Goal: Task Accomplishment & Management: Manage account settings

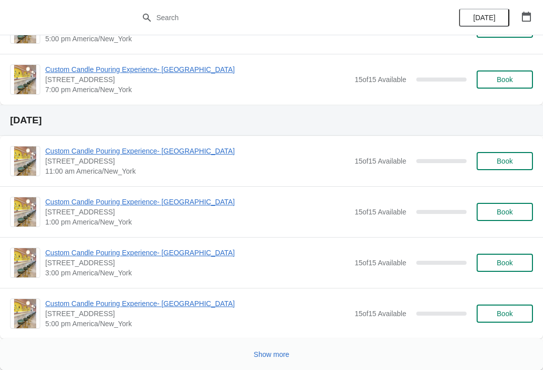
scroll to position [1758, 0]
click at [283, 361] on button "Show more" at bounding box center [272, 354] width 44 height 18
click at [283, 352] on span "Show more" at bounding box center [272, 354] width 36 height 8
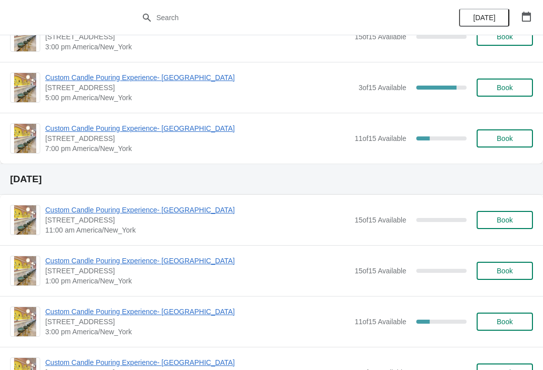
scroll to position [2217, 0]
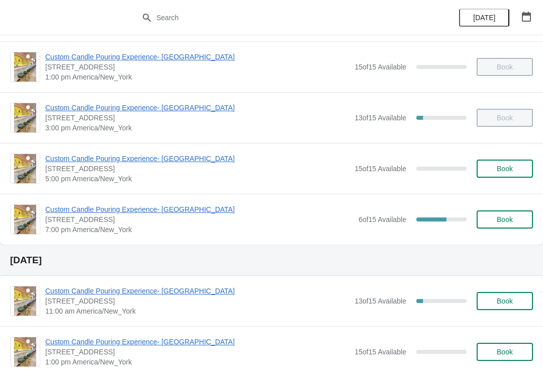
scroll to position [103, 0]
click at [84, 205] on span "Custom Candle Pouring Experience- [GEOGRAPHIC_DATA]" at bounding box center [199, 209] width 308 height 10
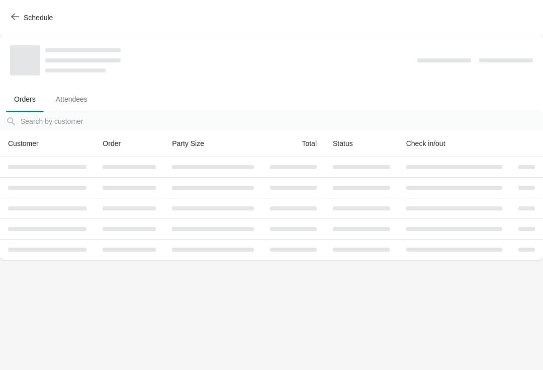
scroll to position [0, 0]
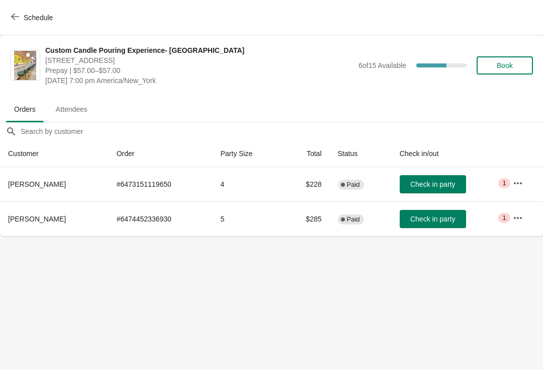
click at [520, 184] on icon "button" at bounding box center [518, 183] width 10 height 10
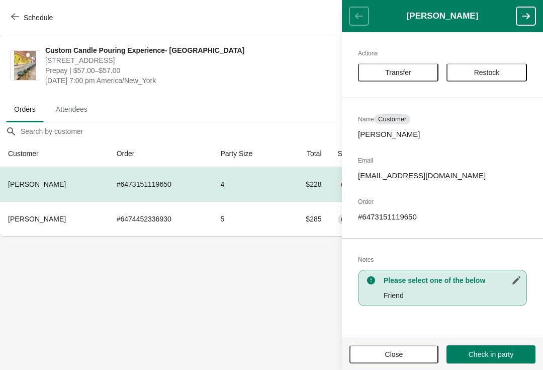
click at [418, 345] on button "Close" at bounding box center [394, 354] width 89 height 18
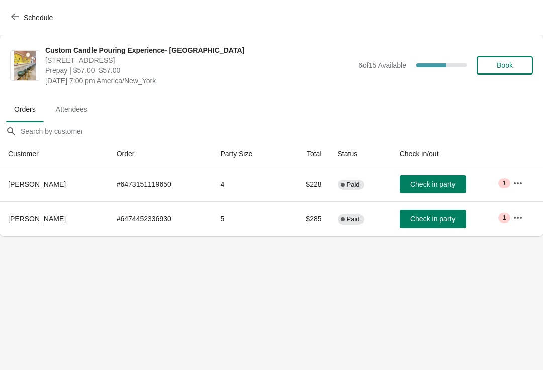
click at [519, 213] on icon "button" at bounding box center [518, 218] width 10 height 10
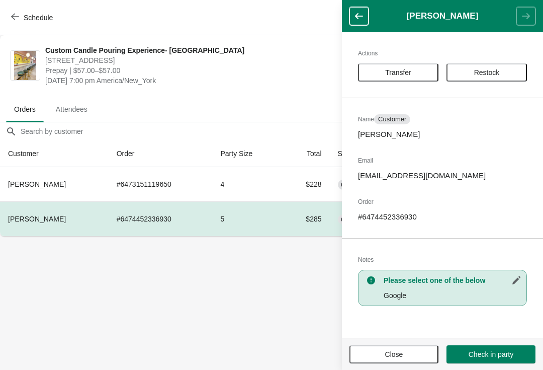
click at [415, 347] on button "Close" at bounding box center [394, 354] width 89 height 18
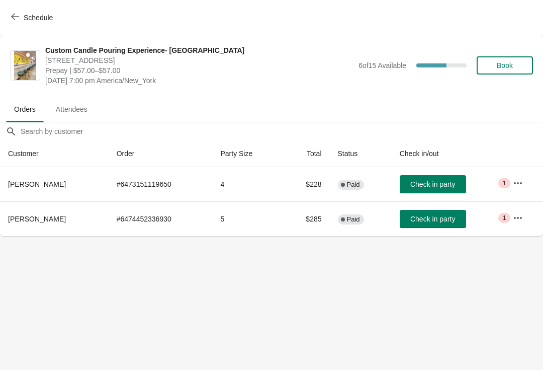
click at [520, 184] on icon "button" at bounding box center [518, 183] width 10 height 10
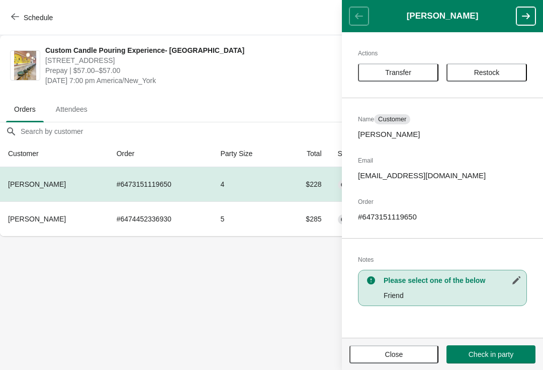
click at [417, 345] on button "Close" at bounding box center [394, 354] width 89 height 18
